Goal: Communication & Community: Answer question/provide support

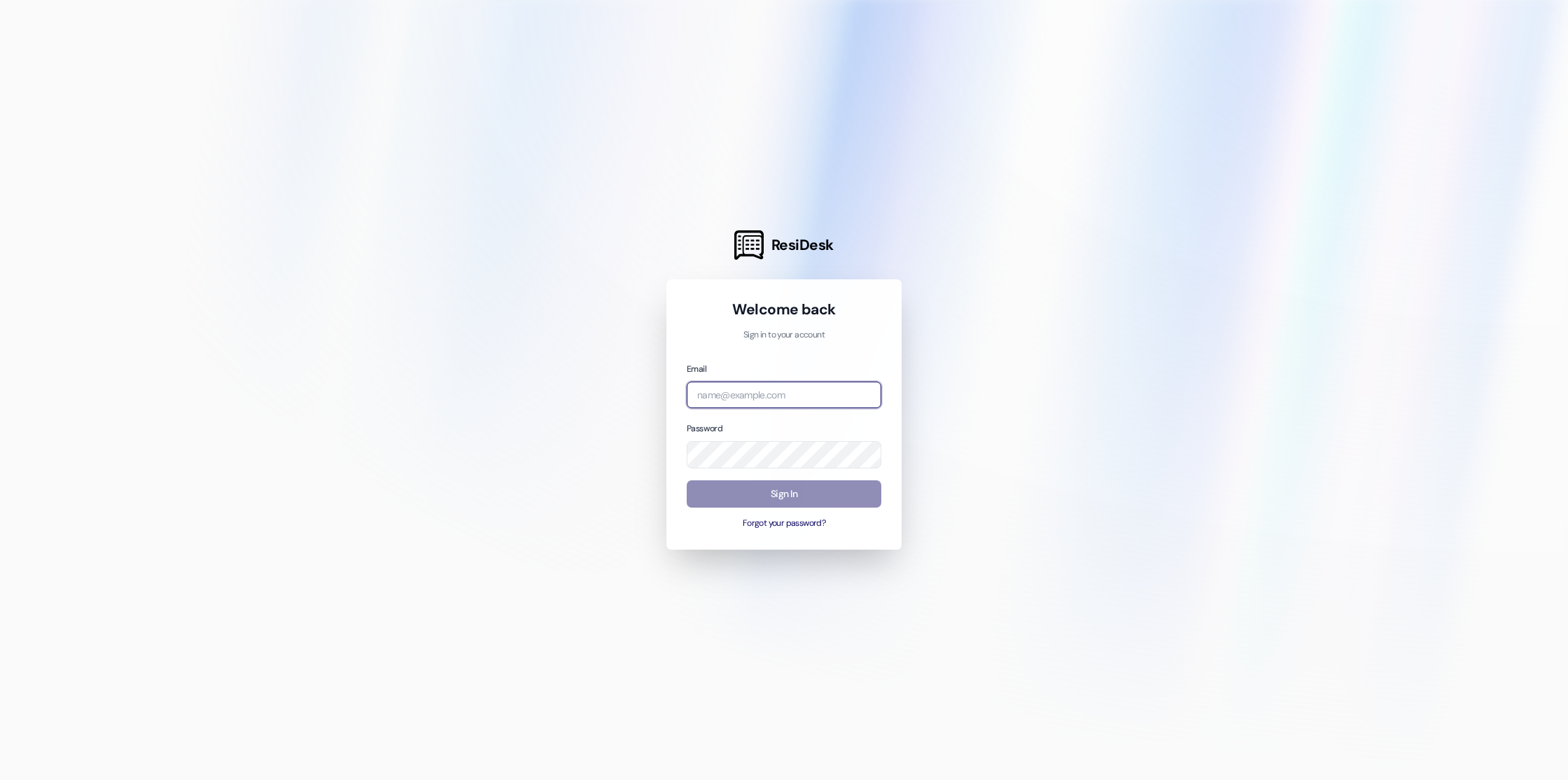
type input "[PERSON_NAME][EMAIL_ADDRESS][DOMAIN_NAME]"
click at [738, 497] on button "Sign In" at bounding box center [784, 495] width 195 height 28
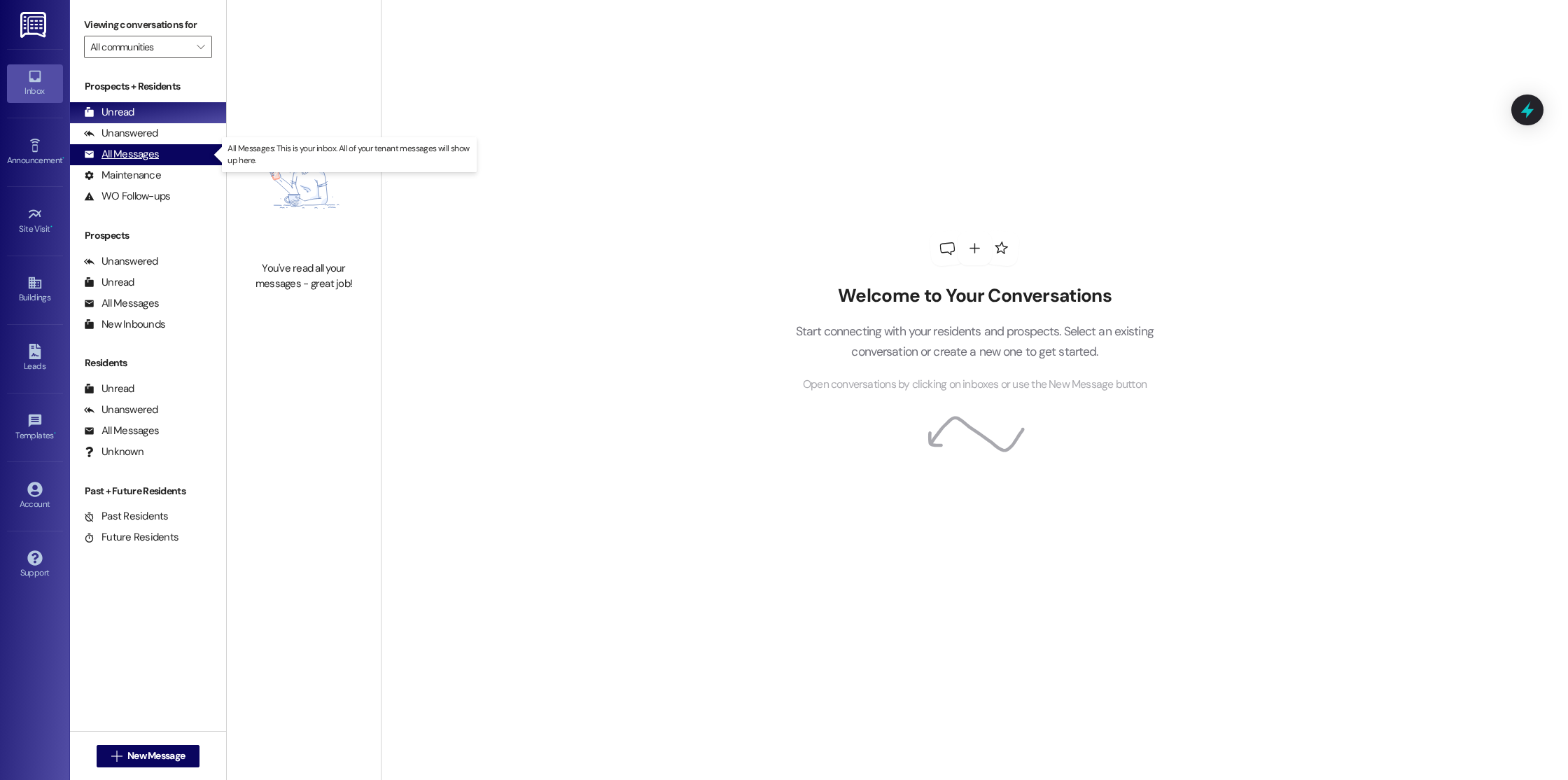
click at [182, 150] on div "All Messages (undefined)" at bounding box center [147, 154] width 156 height 21
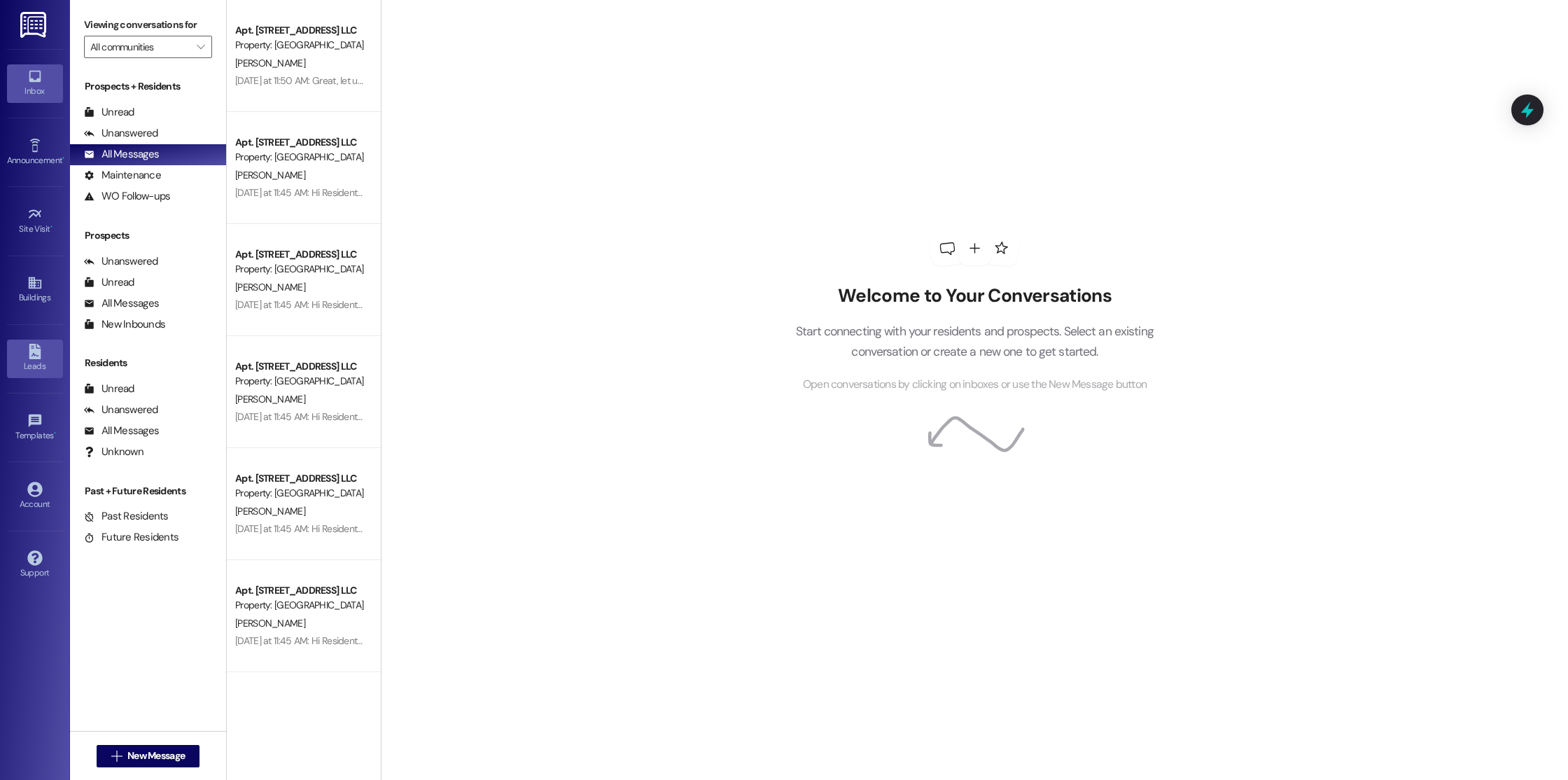
click at [31, 359] on link "Leads" at bounding box center [34, 358] width 56 height 37
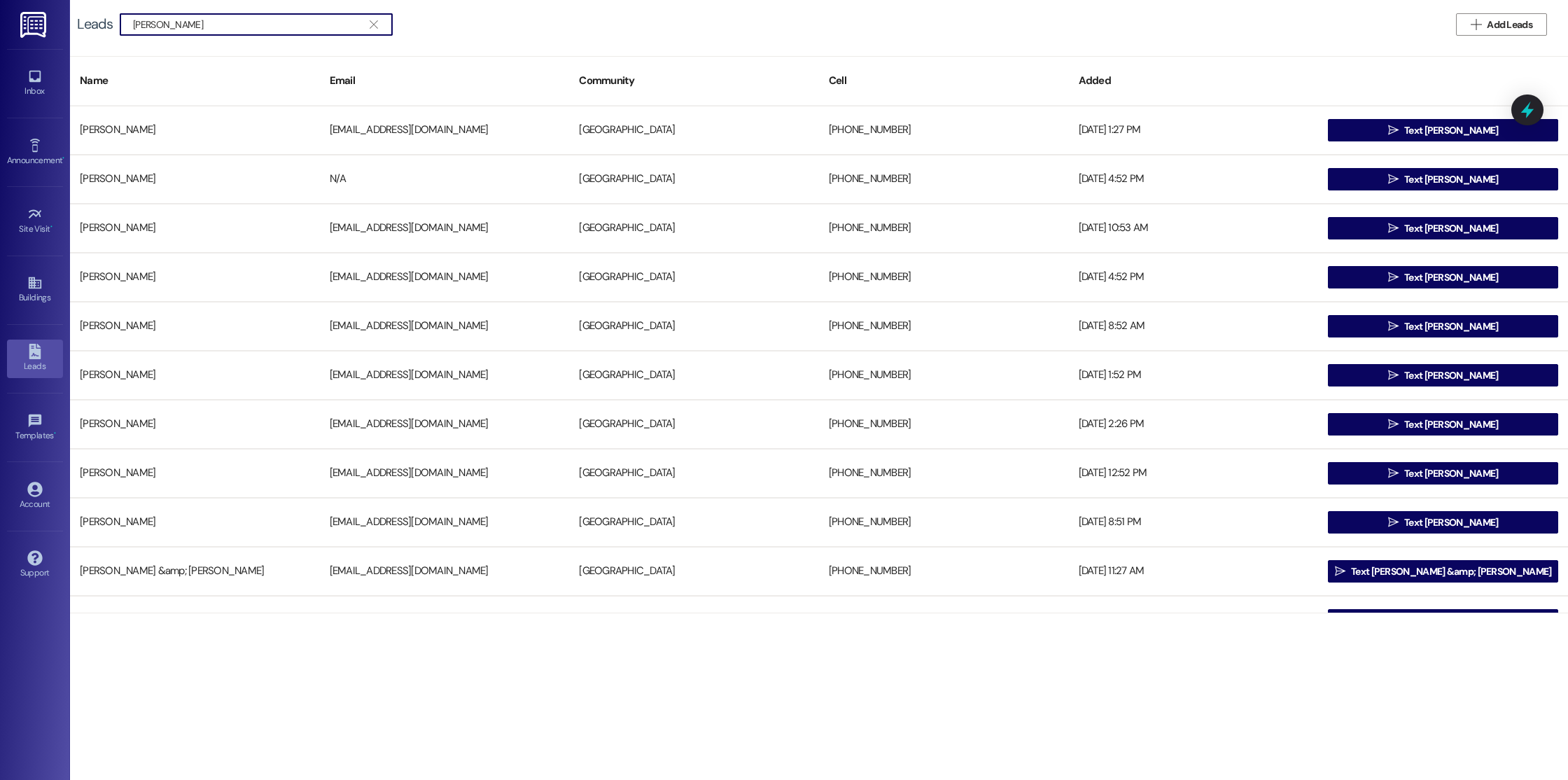
type input "[PERSON_NAME]"
click at [42, 80] on link "Inbox" at bounding box center [34, 84] width 56 height 37
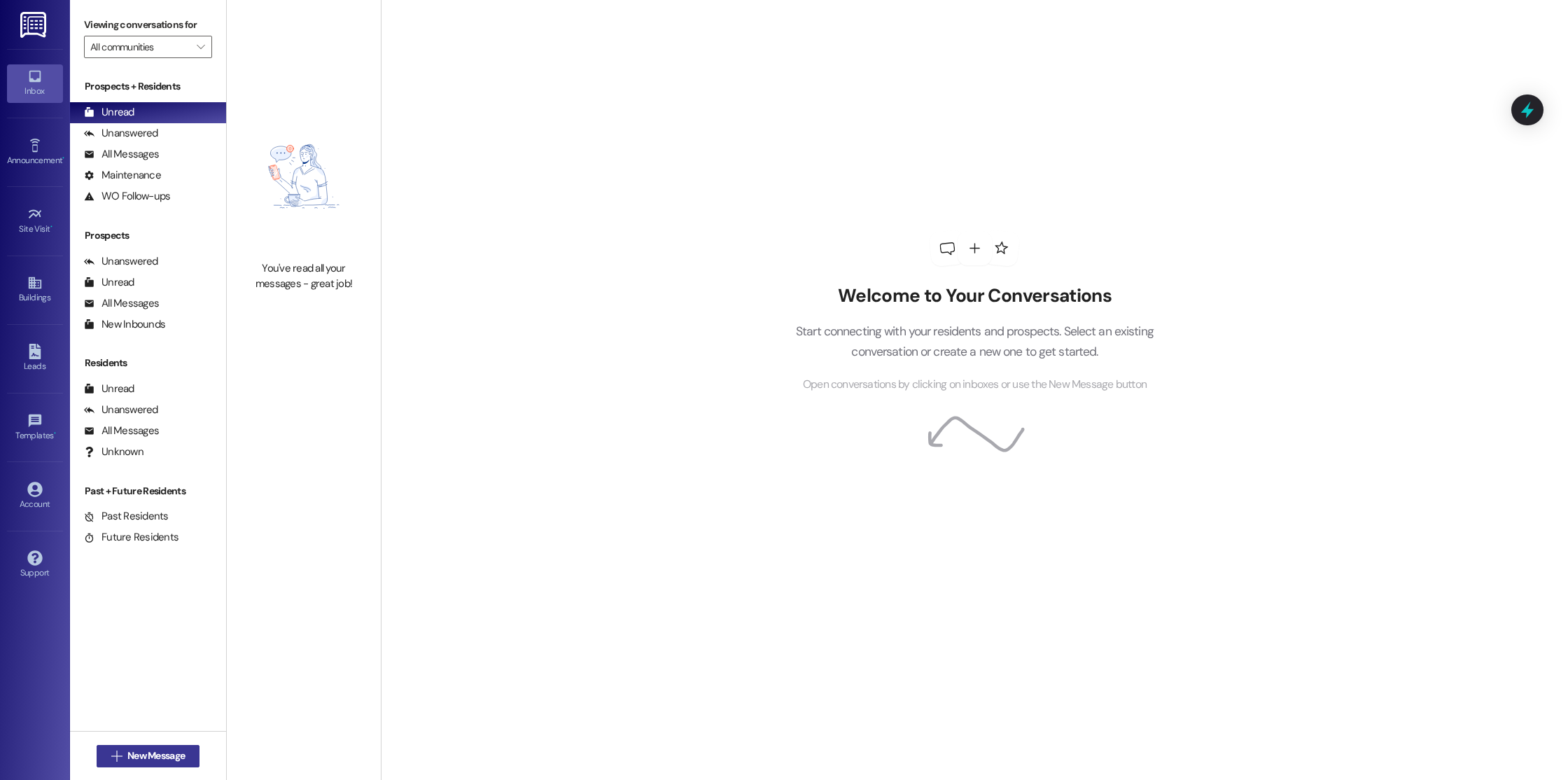
click at [129, 765] on button " New Message" at bounding box center [147, 756] width 103 height 23
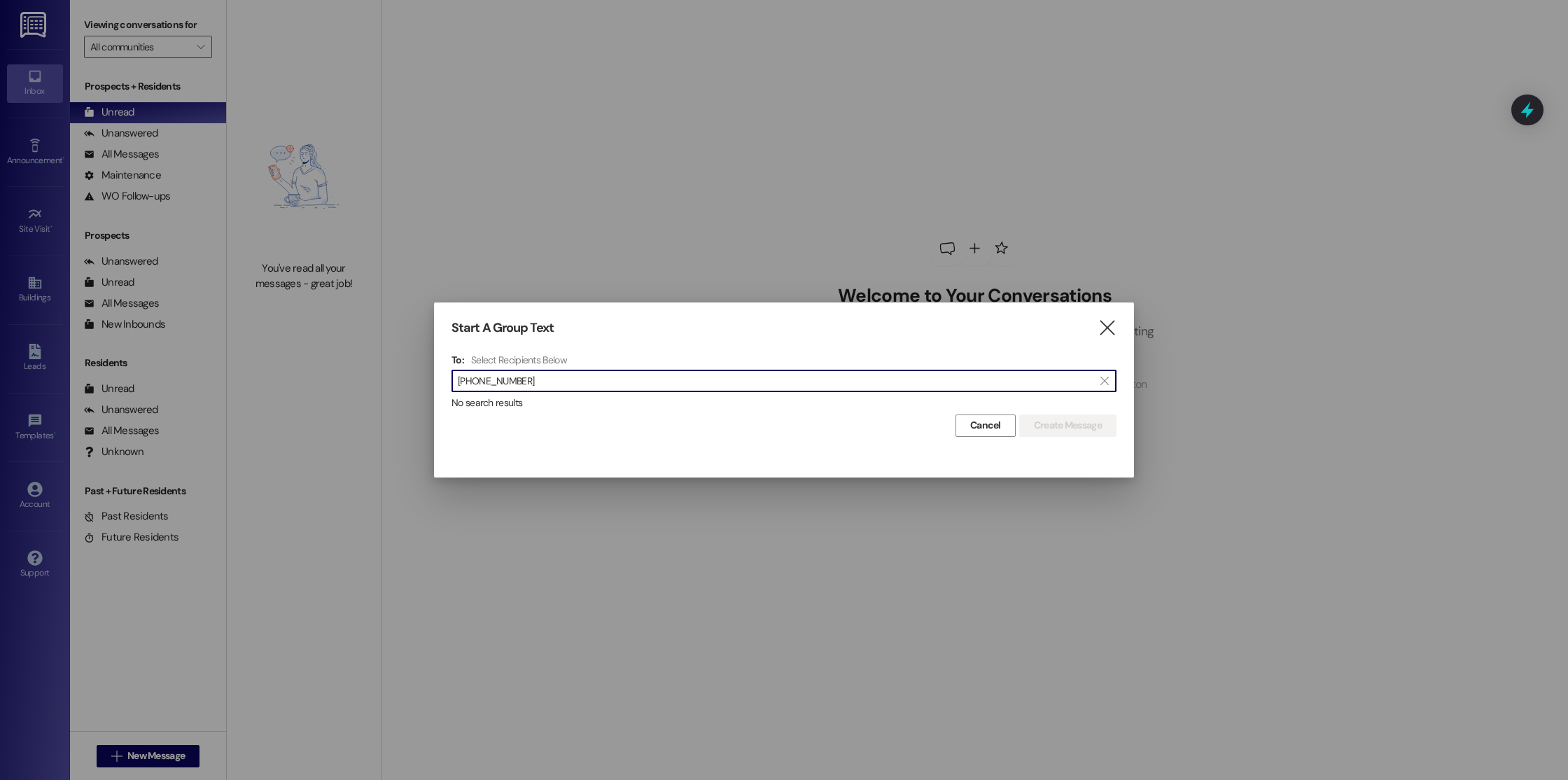
type input "[PHONE_NUMBER]"
click at [1112, 339] on div "Start A Group Text  To: Select Recipients Below  [PHONE_NUMBER]  No search r…" at bounding box center [784, 379] width 700 height 152
click at [1101, 327] on icon "" at bounding box center [1107, 328] width 19 height 15
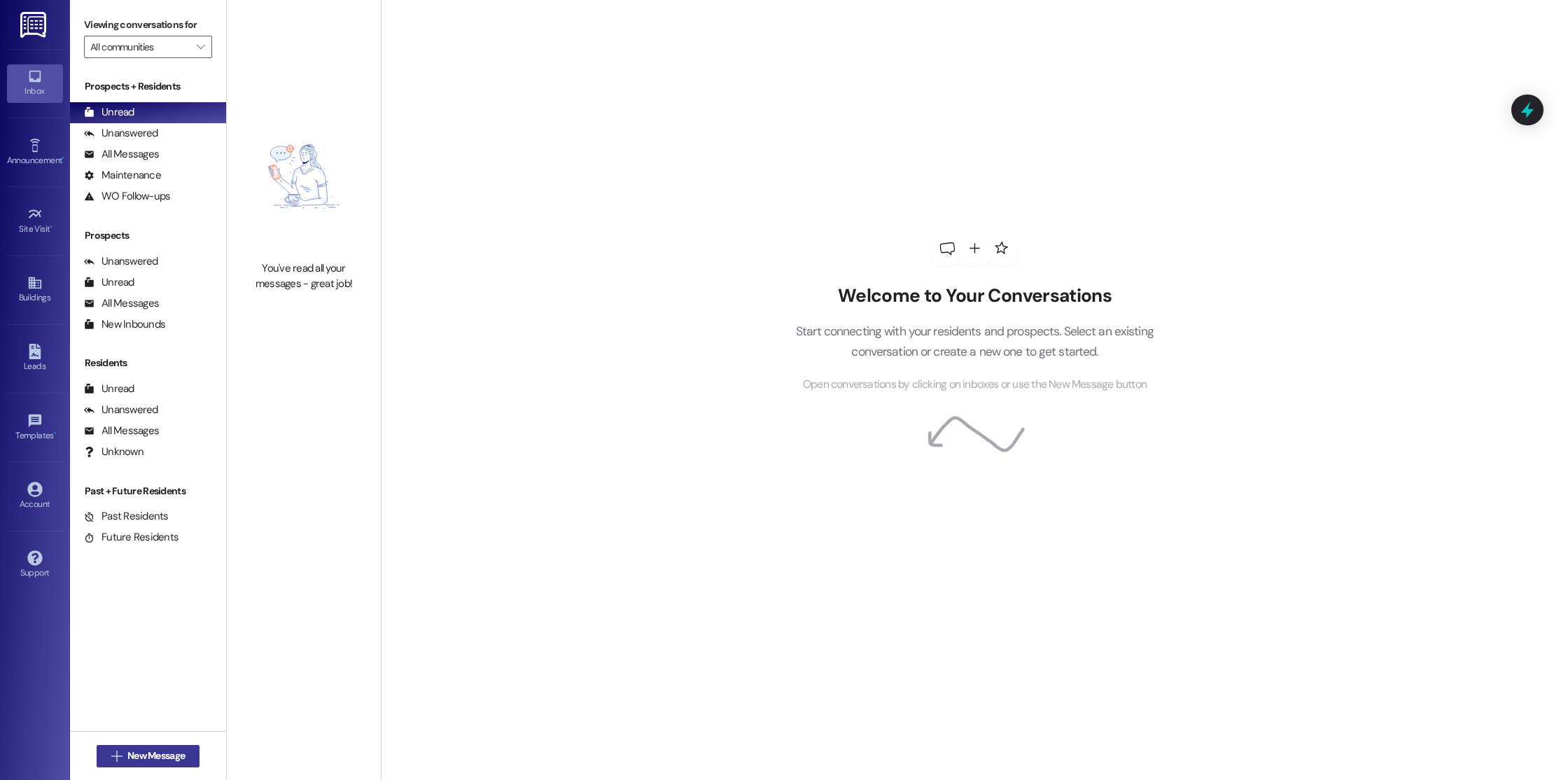
click at [113, 755] on icon "" at bounding box center [116, 755] width 11 height 11
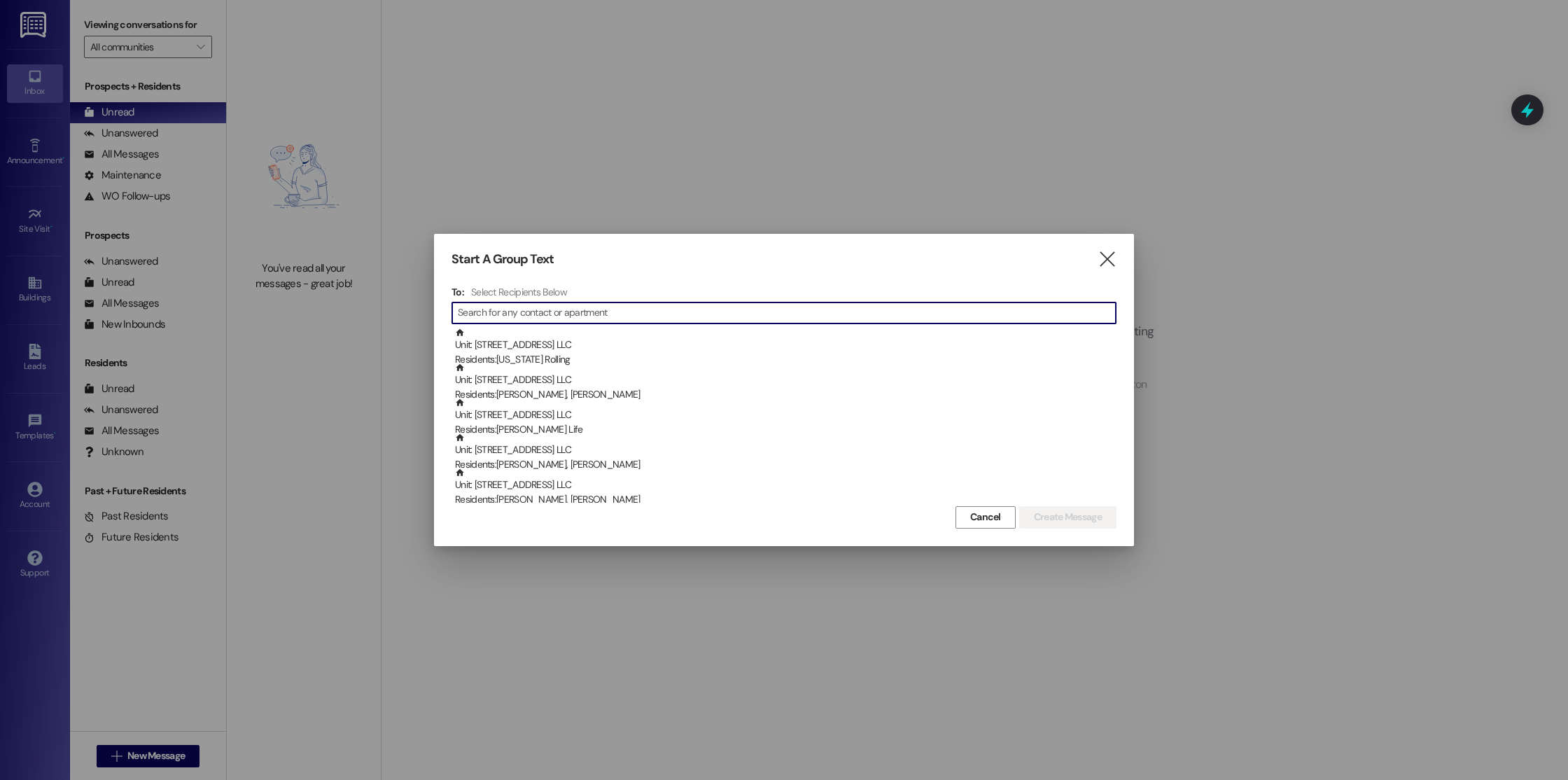
click at [1118, 275] on div "Start A Group Text  To: Select Recipients Below  Unit: 701 - [GEOGRAPHIC_DATA…" at bounding box center [784, 390] width 700 height 312
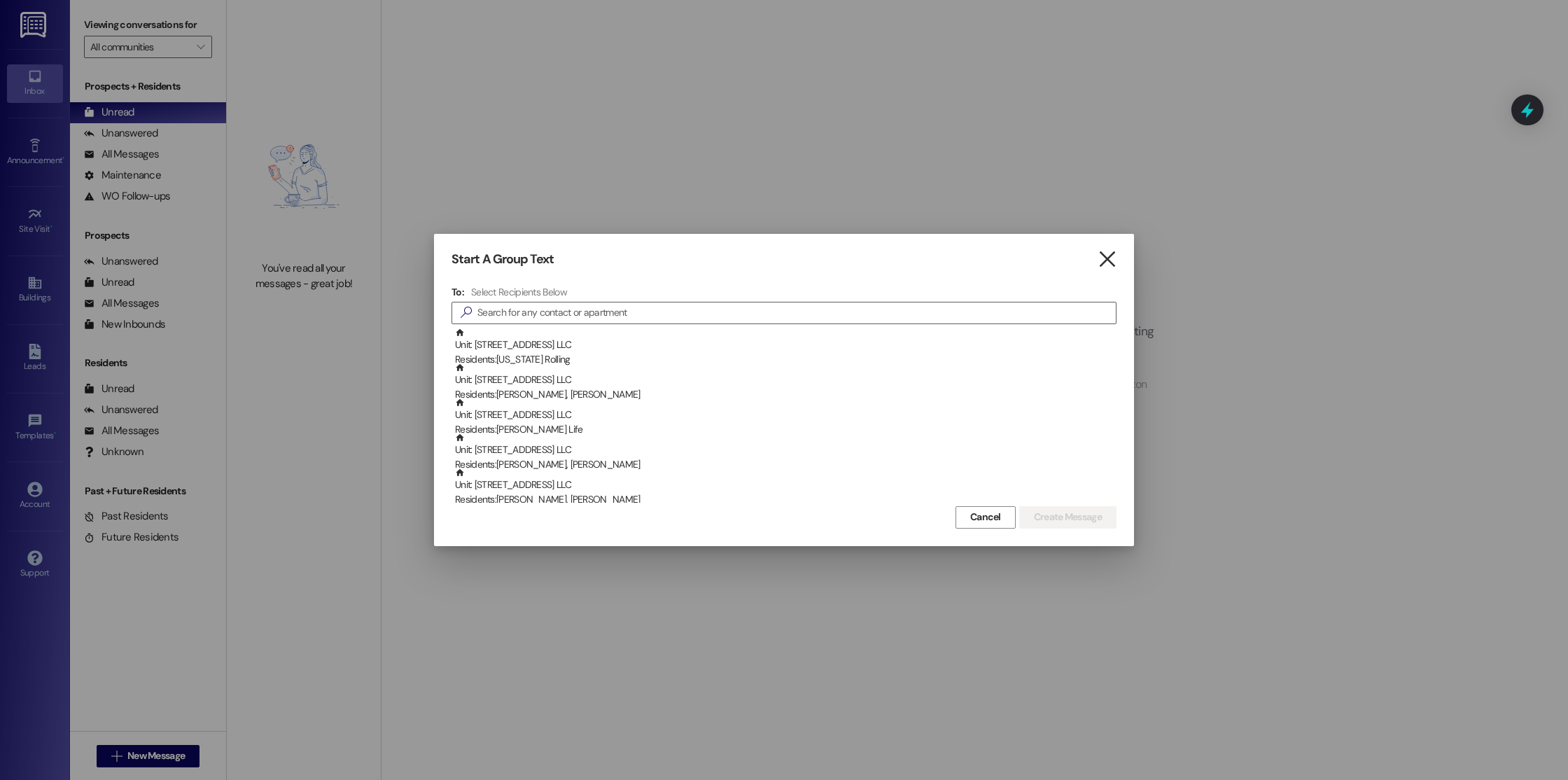
click at [1115, 262] on icon "" at bounding box center [1107, 259] width 19 height 15
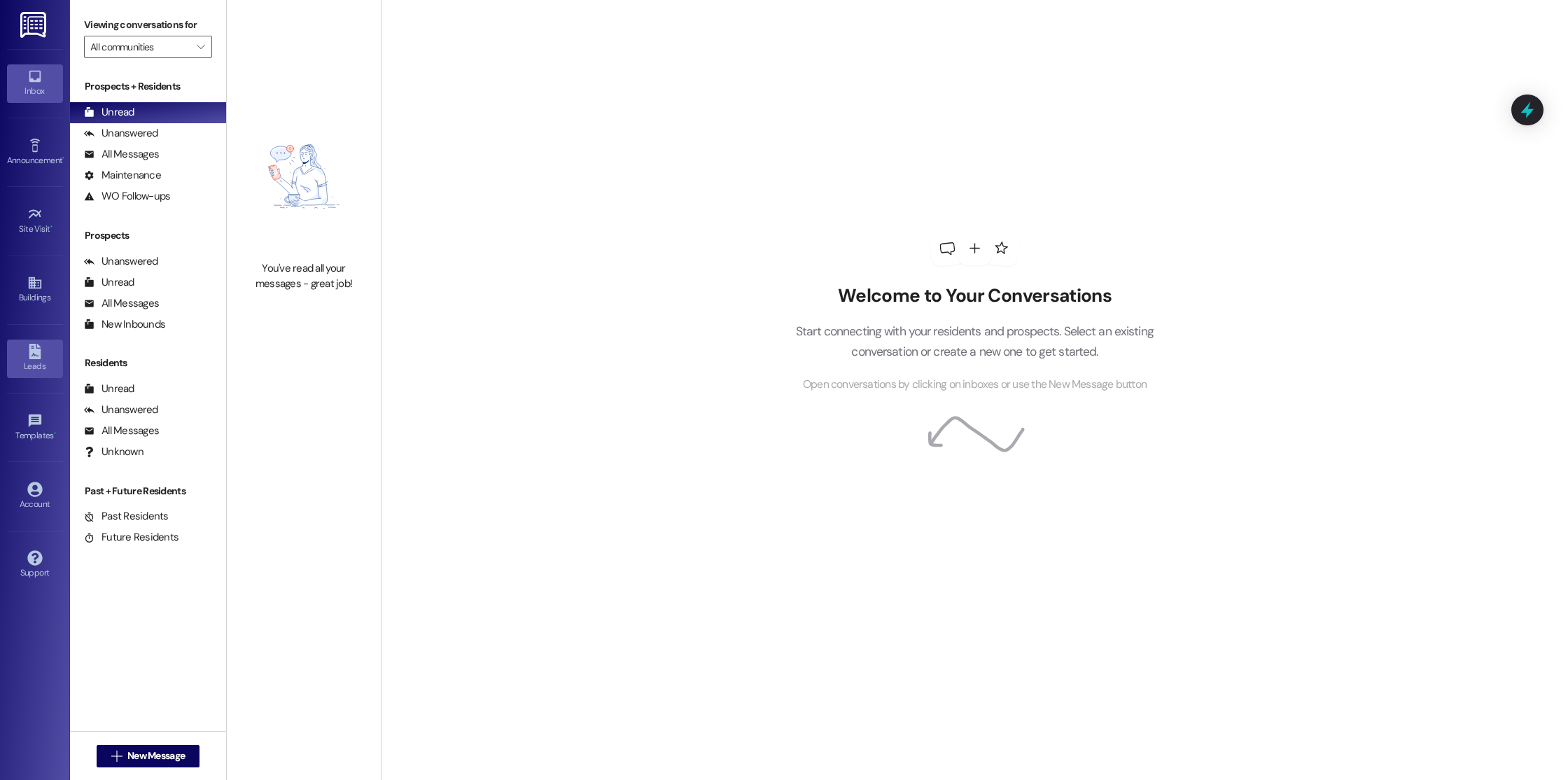
click at [21, 355] on link "Leads" at bounding box center [34, 358] width 56 height 37
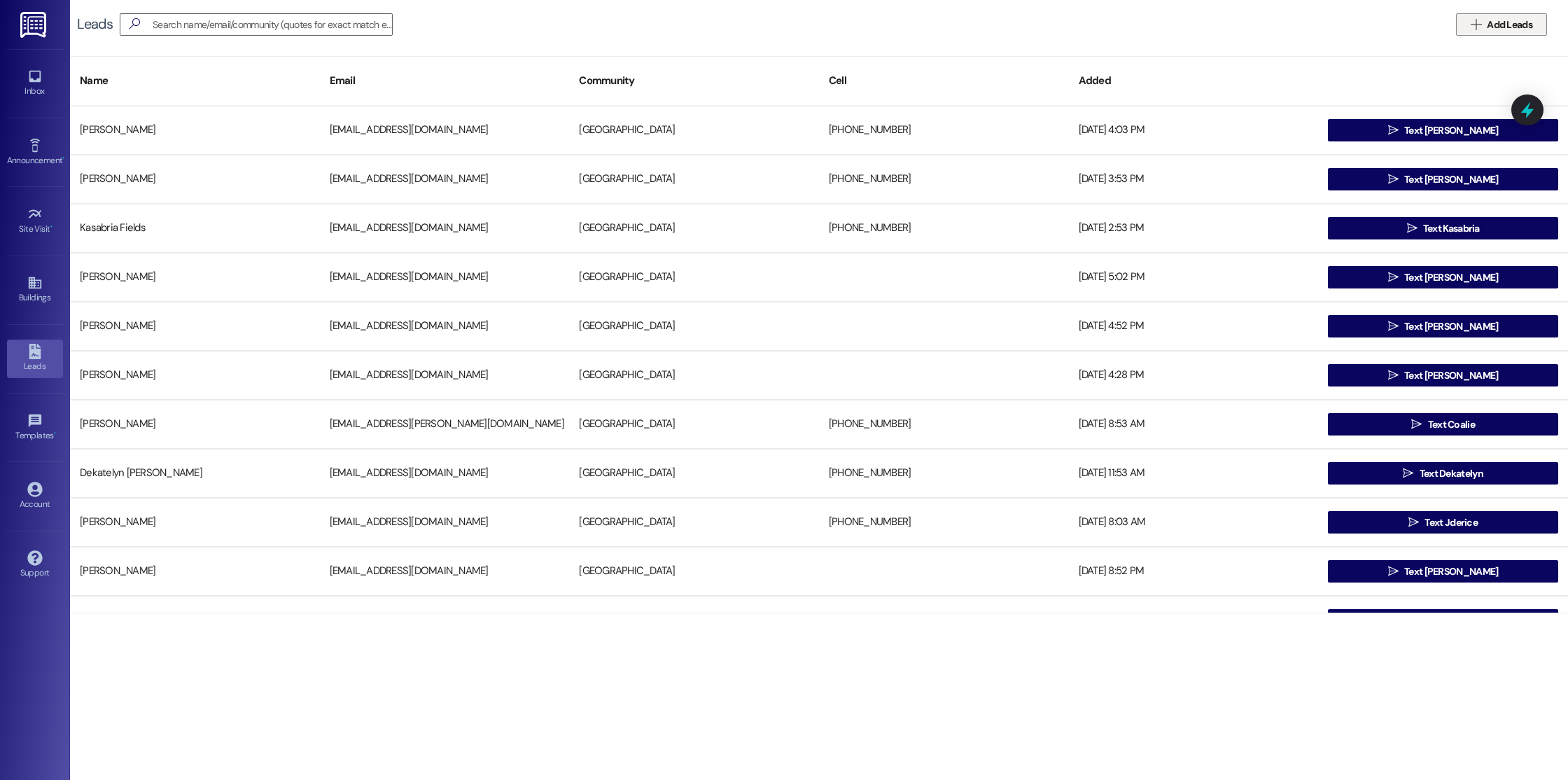
click at [1515, 28] on span "Add Leads" at bounding box center [1510, 25] width 45 height 15
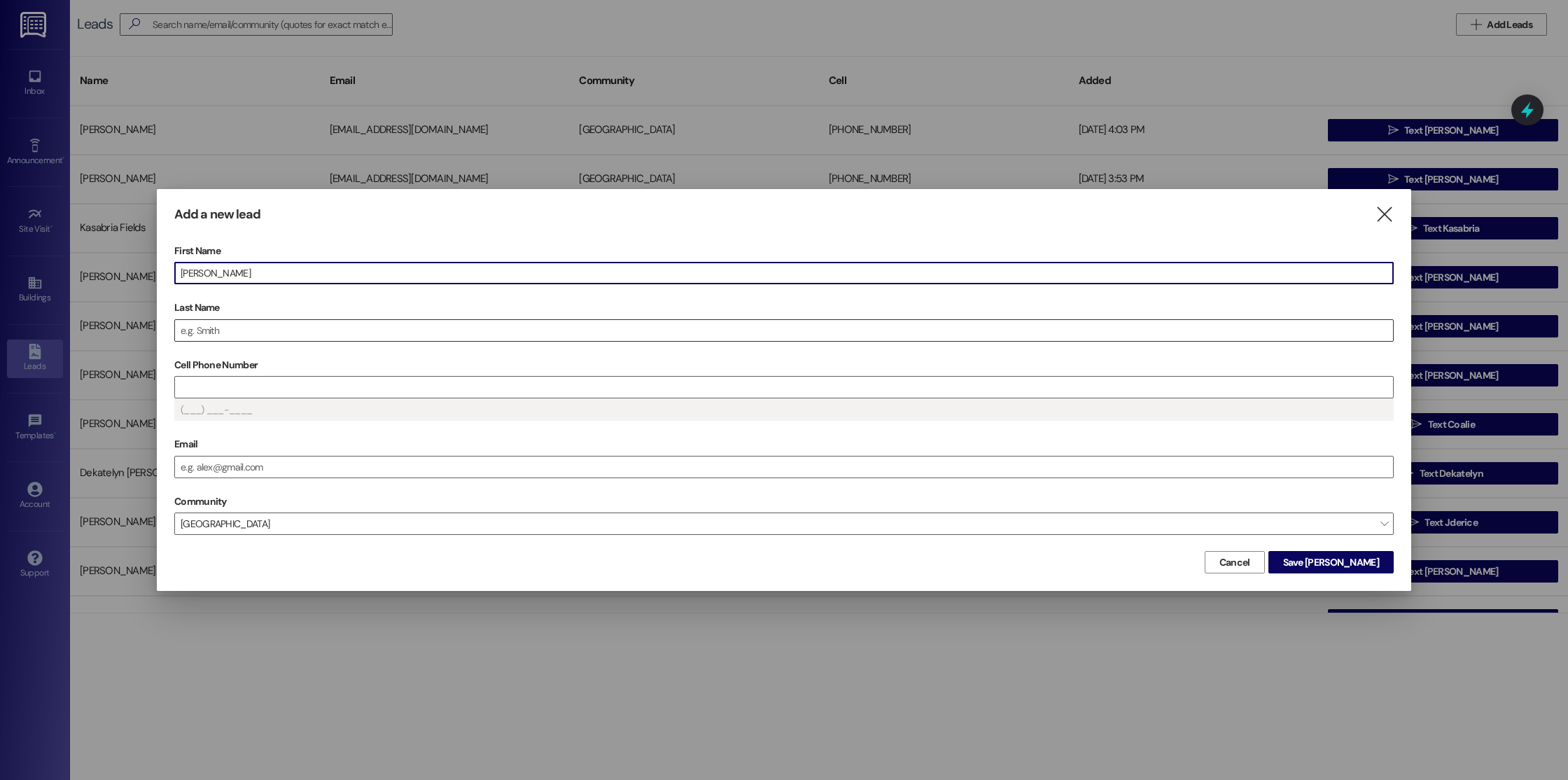
click at [393, 330] on input "Last Name" at bounding box center [784, 330] width 1218 height 21
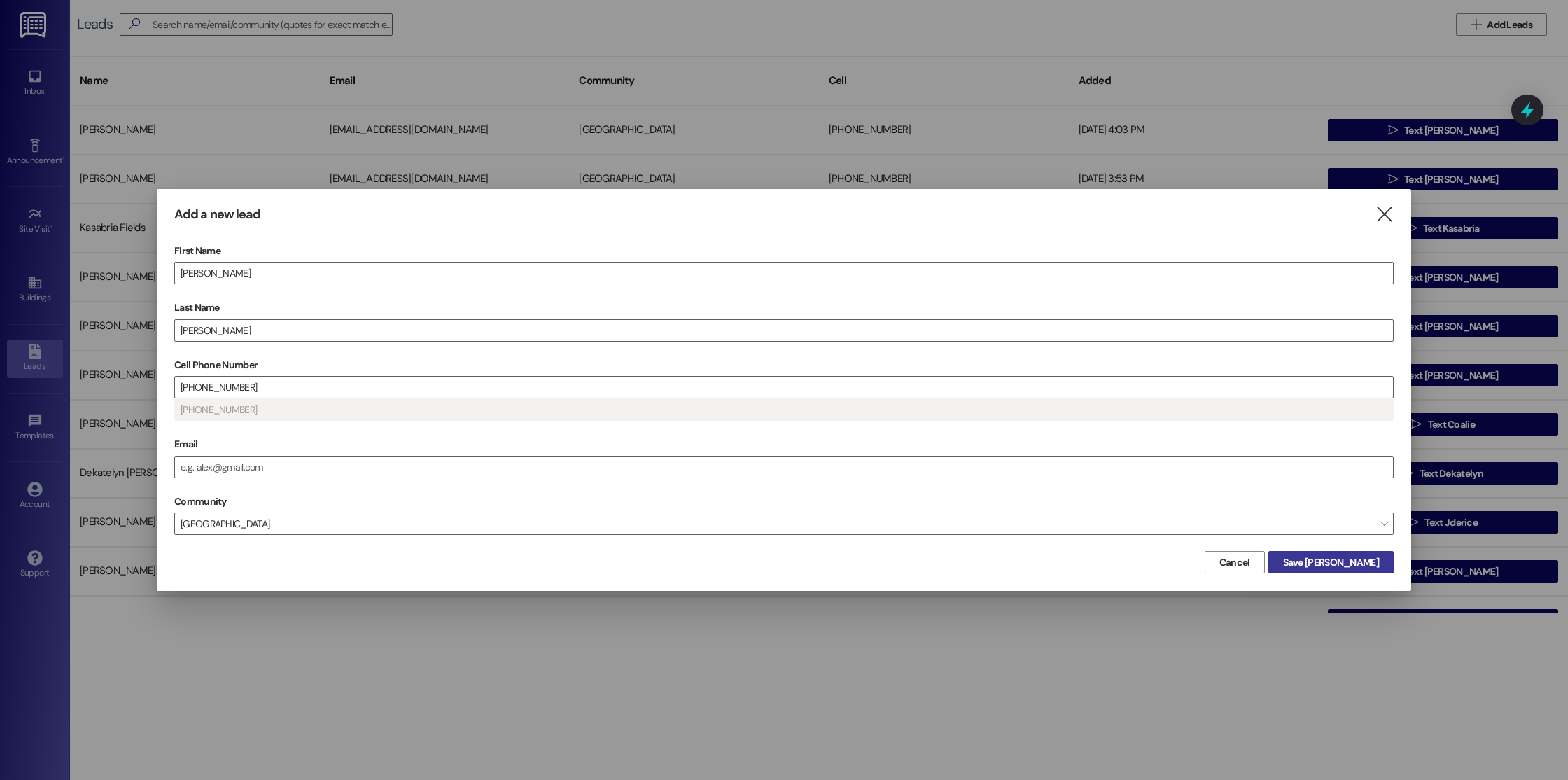
click at [1357, 562] on span "Save [PERSON_NAME]" at bounding box center [1331, 563] width 96 height 15
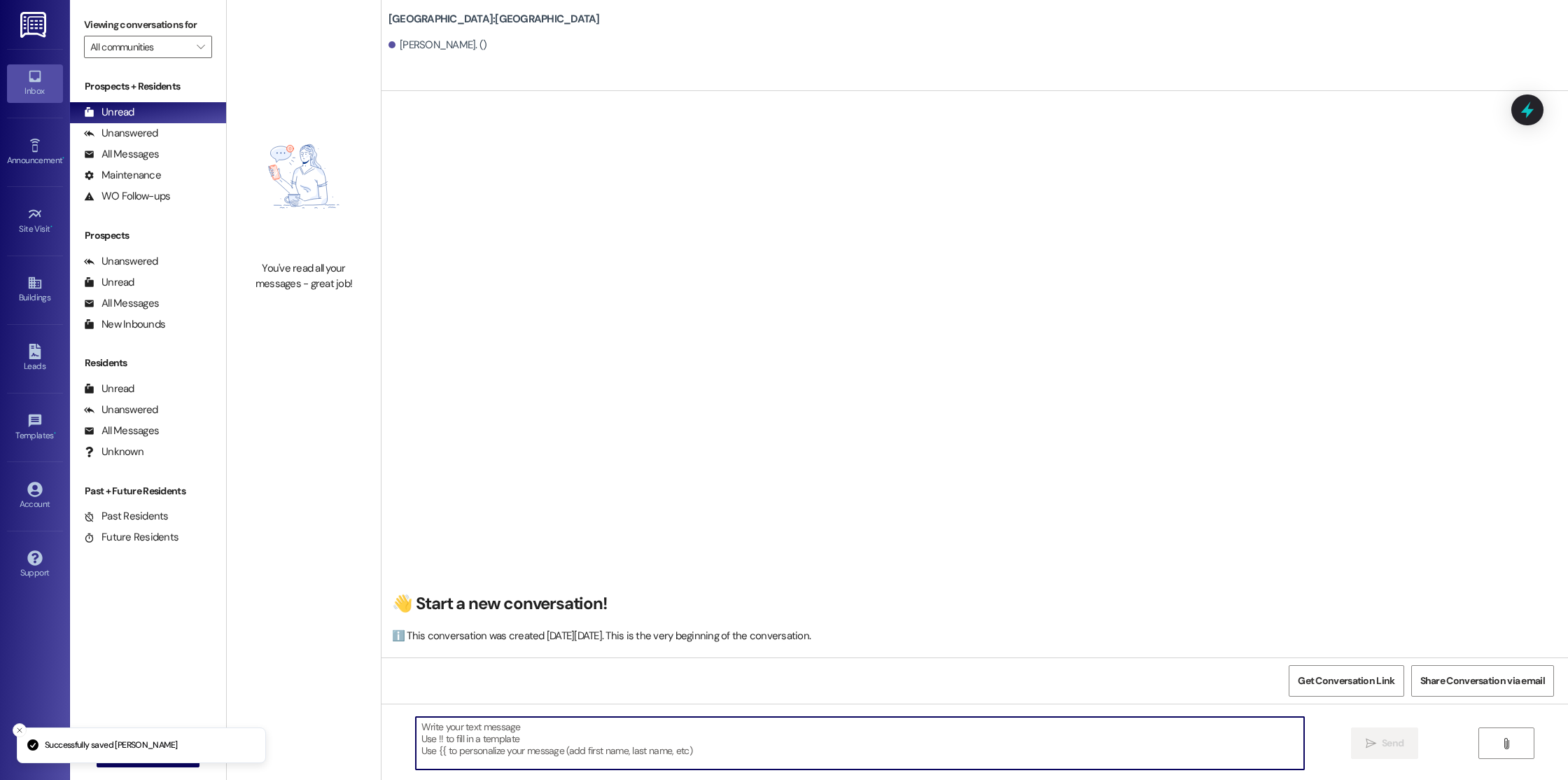
click at [567, 736] on textarea at bounding box center [860, 743] width 889 height 52
click at [420, 731] on textarea at bounding box center [860, 743] width 889 height 52
paste textarea "Hi NAME, This is [PERSON_NAME] from [GEOGRAPHIC_DATA]. I noticed you’ve started…"
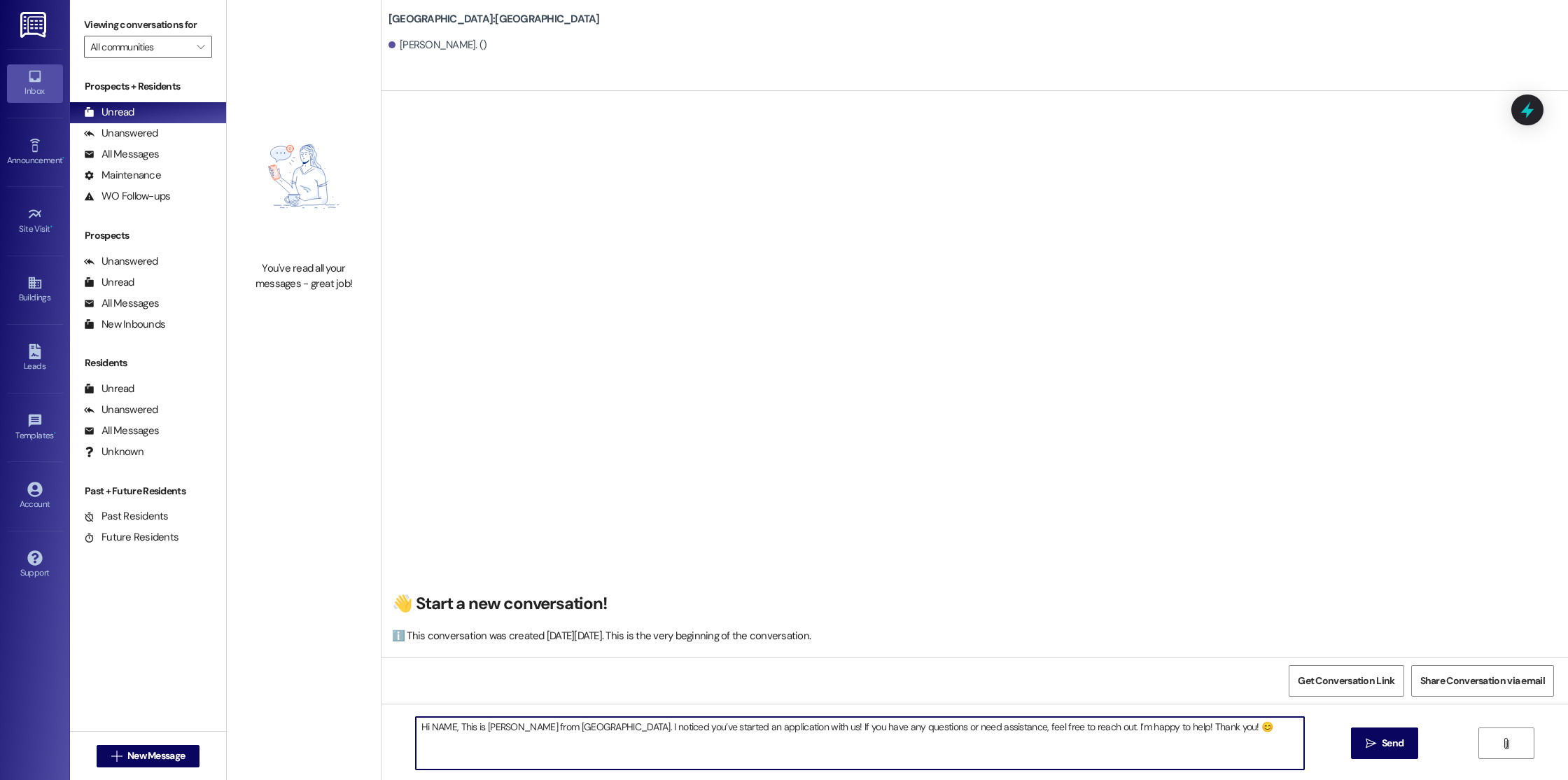
click at [443, 730] on textarea "Hi NAME, This is [PERSON_NAME] from [GEOGRAPHIC_DATA]. I noticed you’ve started…" at bounding box center [860, 743] width 889 height 52
type textarea "Hi [PERSON_NAME], This is [PERSON_NAME] from [GEOGRAPHIC_DATA]. I noticed you’v…"
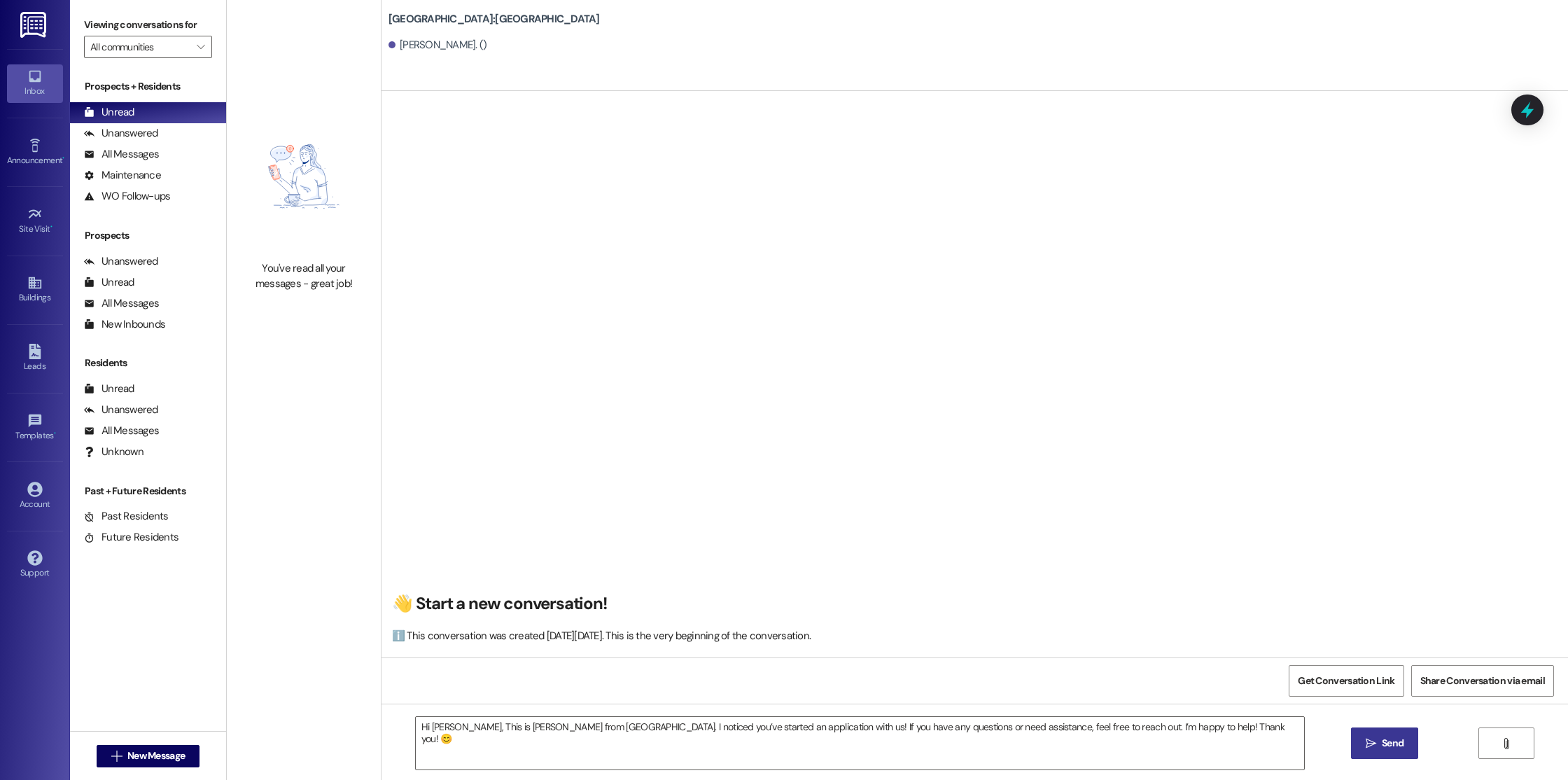
click at [1354, 749] on button " Send" at bounding box center [1384, 744] width 68 height 31
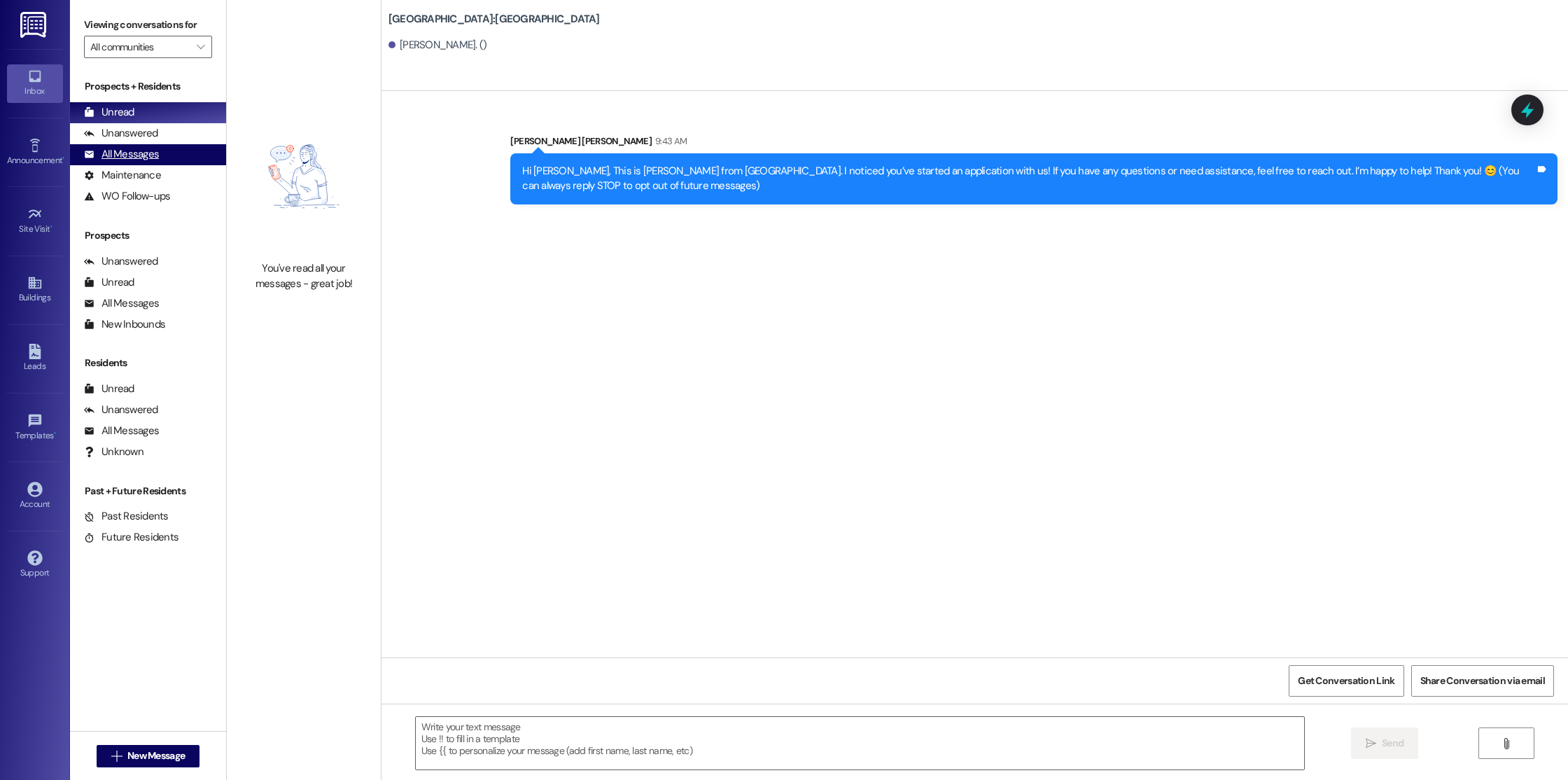
click at [144, 152] on div "All Messages" at bounding box center [121, 154] width 75 height 15
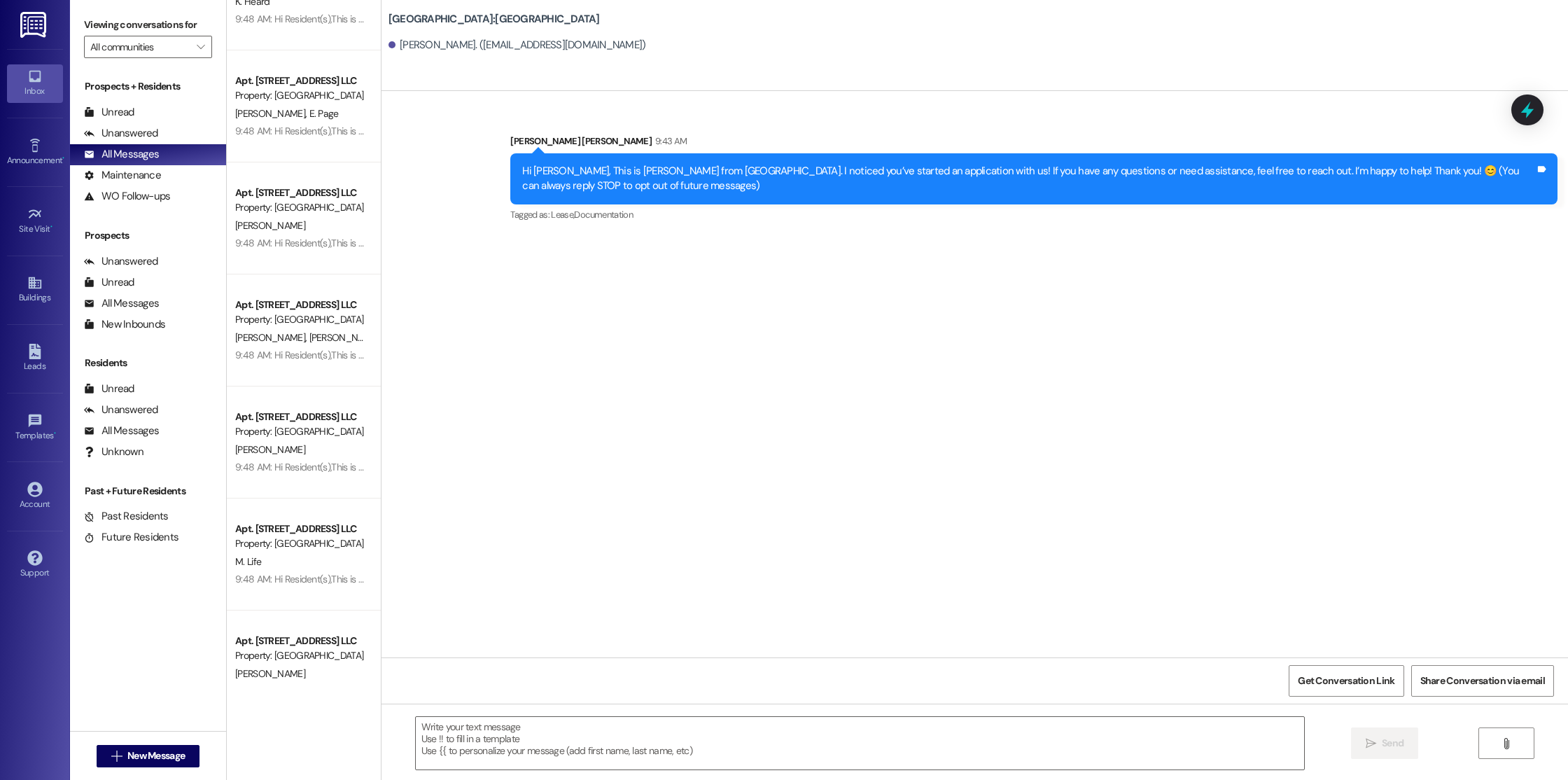
scroll to position [384, 0]
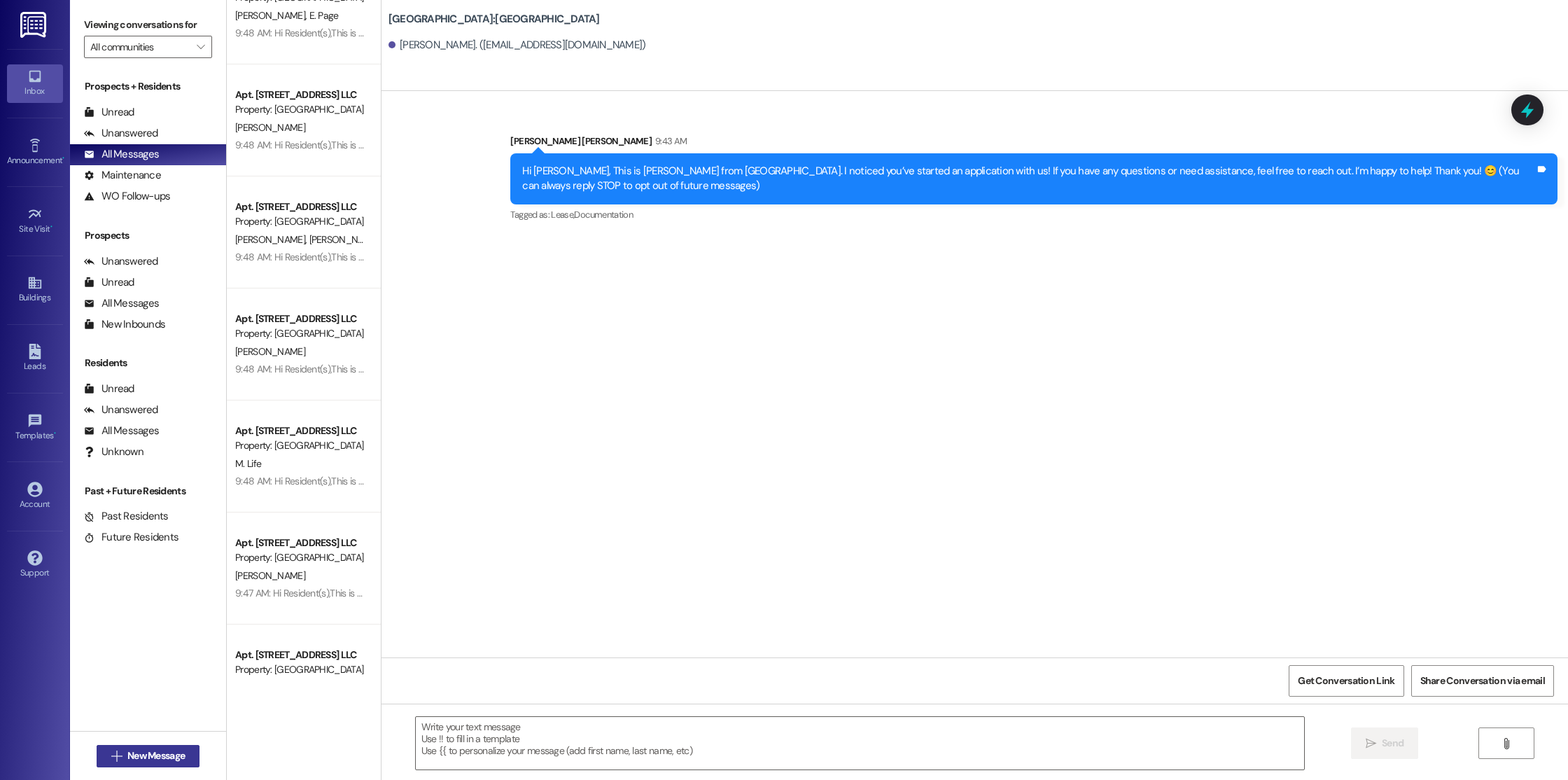
click at [138, 756] on span "New Message" at bounding box center [156, 755] width 57 height 15
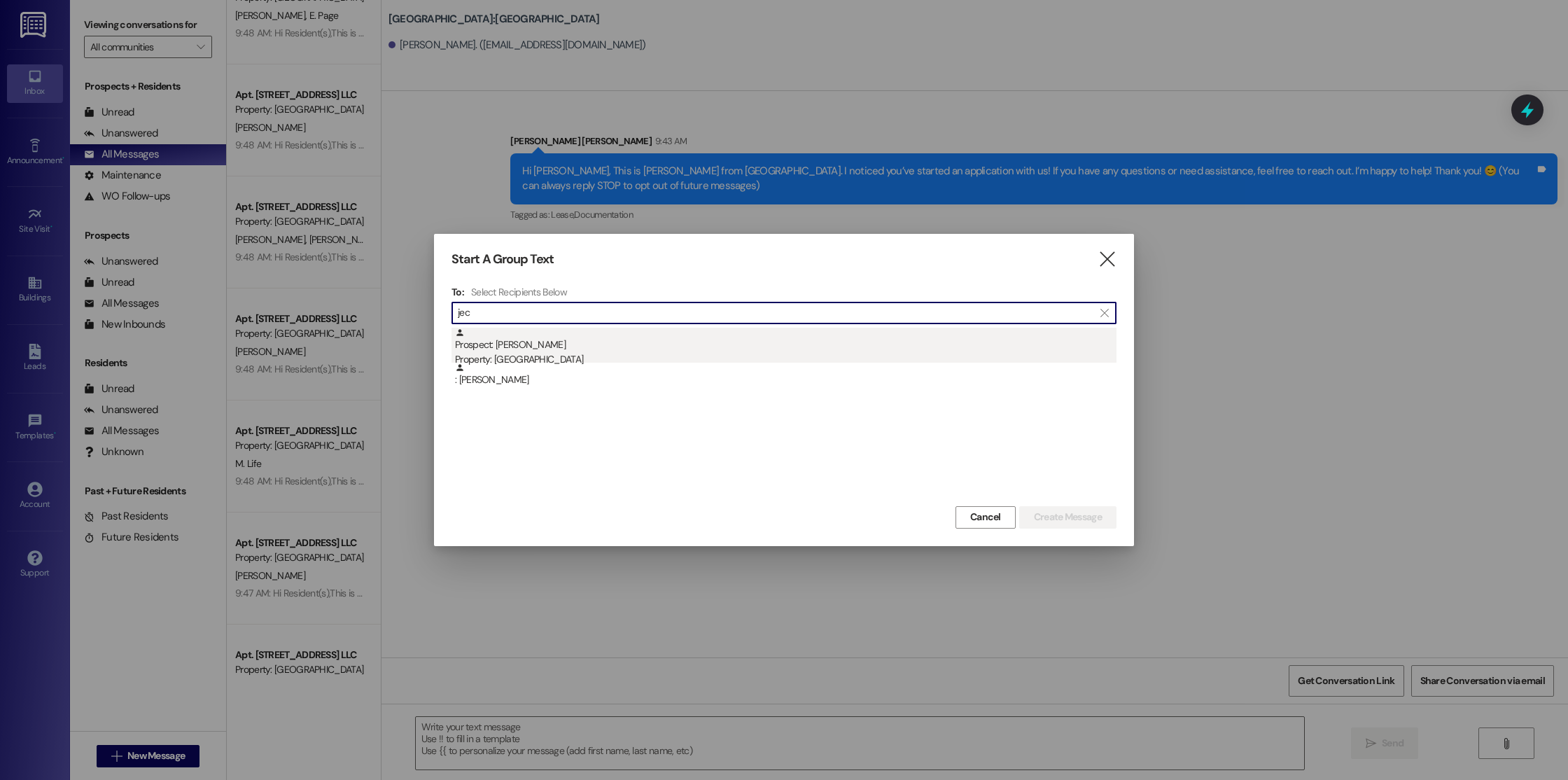
type input "jec"
click at [651, 354] on div "Property: [GEOGRAPHIC_DATA]" at bounding box center [785, 359] width 662 height 15
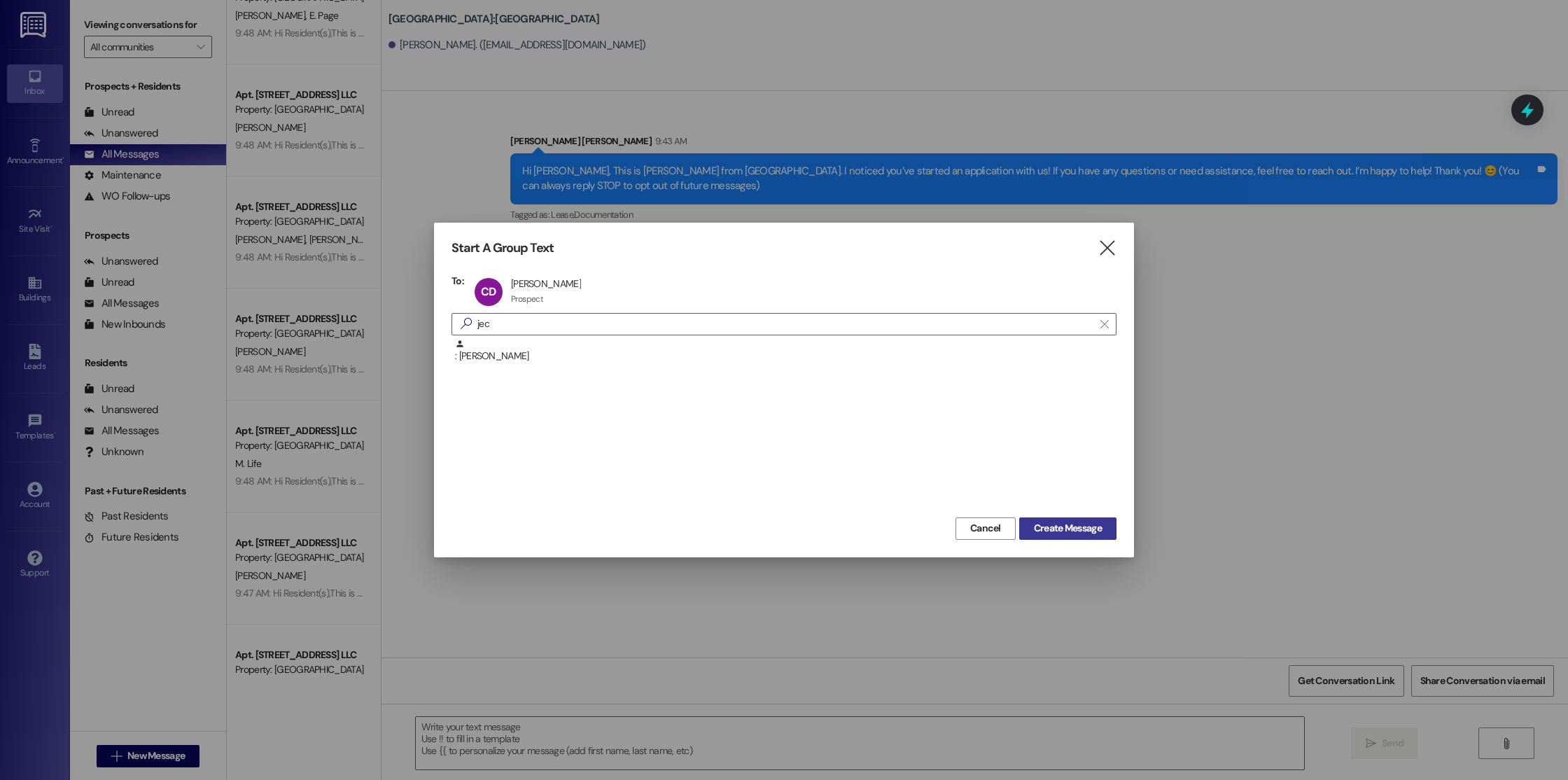
click at [1088, 539] on button "Create Message" at bounding box center [1068, 528] width 97 height 23
